Goal: Task Accomplishment & Management: Manage account settings

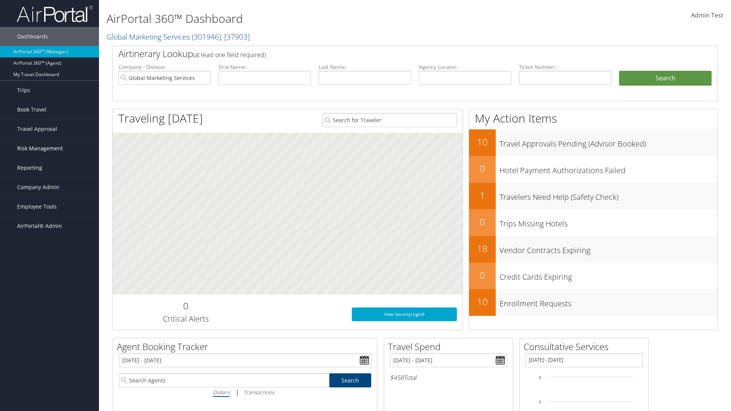
click at [50, 149] on span "Risk Management" at bounding box center [40, 148] width 46 height 19
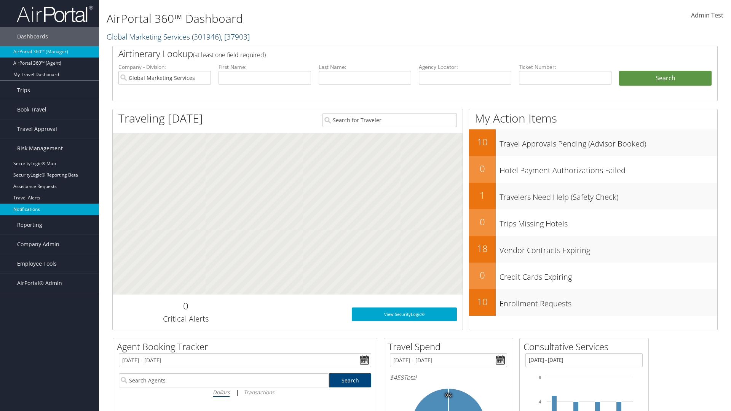
click at [50, 209] on link "Notifications" at bounding box center [49, 209] width 99 height 11
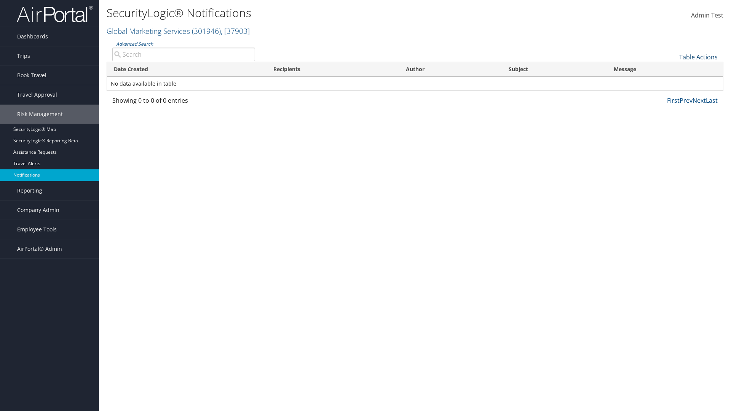
click at [698, 57] on link "Table Actions" at bounding box center [698, 57] width 38 height 8
click at [673, 69] on link "Download Report" at bounding box center [673, 68] width 100 height 13
click at [698, 57] on link "Table Actions" at bounding box center [698, 57] width 38 height 8
click at [673, 81] on link "Column Visibility" at bounding box center [673, 81] width 100 height 13
click at [673, 69] on link "Date Created" at bounding box center [673, 69] width 100 height 13
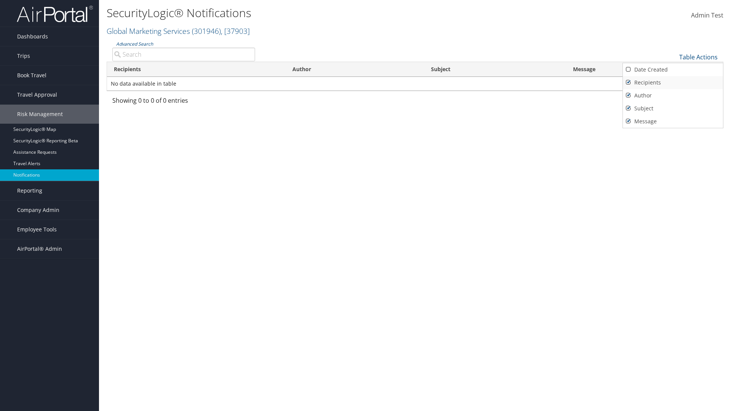
click at [673, 82] on link "Recipients" at bounding box center [673, 82] width 100 height 13
click at [673, 95] on link "Author" at bounding box center [673, 95] width 100 height 13
click at [673, 108] on link "Subject" at bounding box center [673, 108] width 100 height 13
click at [673, 121] on link "Message" at bounding box center [673, 121] width 100 height 13
click at [366, 206] on div at bounding box center [365, 205] width 731 height 411
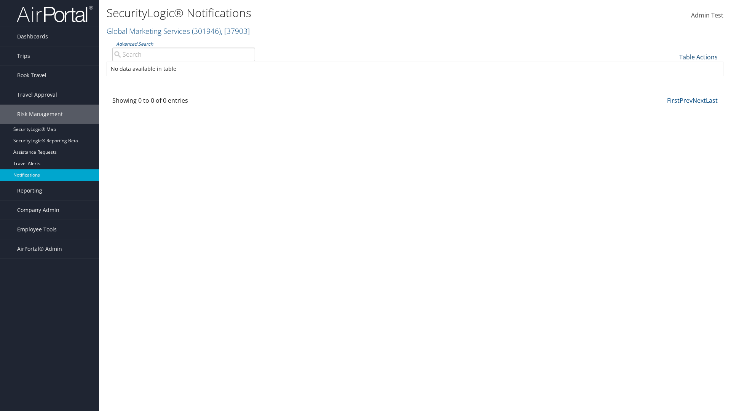
click at [698, 57] on link "Table Actions" at bounding box center [698, 57] width 38 height 8
click at [673, 81] on link "Column Visibility" at bounding box center [673, 81] width 100 height 13
click at [673, 69] on link "Date Created" at bounding box center [673, 69] width 100 height 13
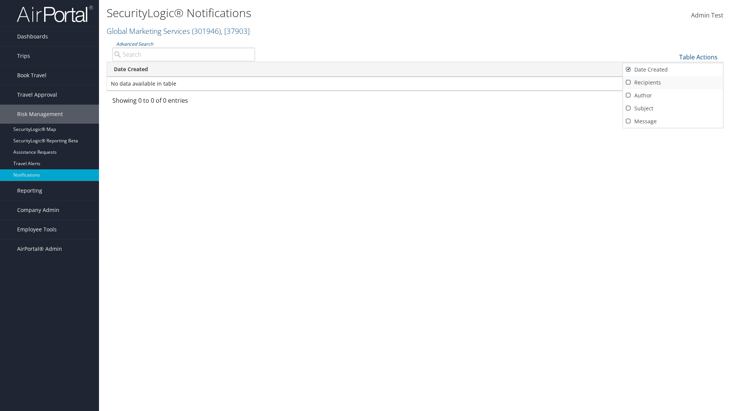
click at [673, 82] on link "Recipients" at bounding box center [673, 82] width 100 height 13
click at [673, 95] on link "Author" at bounding box center [673, 95] width 100 height 13
click at [673, 108] on link "Subject" at bounding box center [673, 108] width 100 height 13
click at [673, 121] on link "Message" at bounding box center [673, 121] width 100 height 13
click at [366, 206] on div at bounding box center [365, 205] width 731 height 411
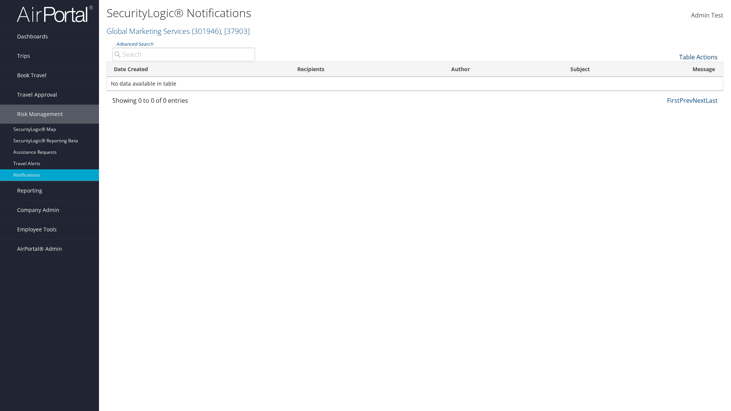
click at [698, 57] on link "Table Actions" at bounding box center [698, 57] width 38 height 8
click at [673, 94] on link "Page Length" at bounding box center [673, 94] width 100 height 13
click at [673, 82] on link "25" at bounding box center [673, 82] width 100 height 13
click at [698, 57] on link "Table Actions" at bounding box center [698, 57] width 38 height 8
click at [673, 94] on link "Page Length" at bounding box center [673, 94] width 100 height 13
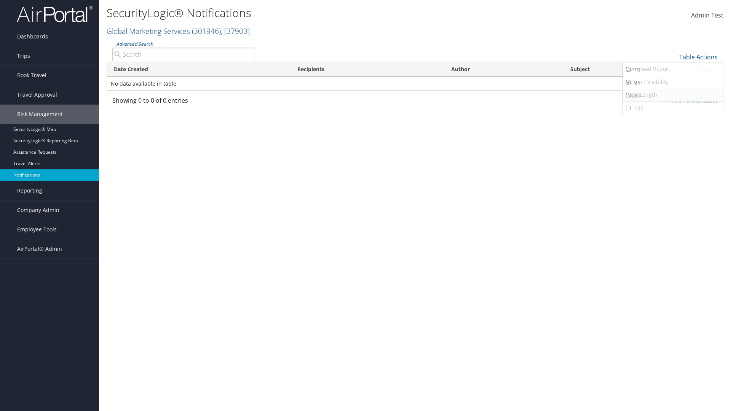
click at [673, 95] on link "50" at bounding box center [673, 95] width 100 height 13
